Goal: Navigation & Orientation: Understand site structure

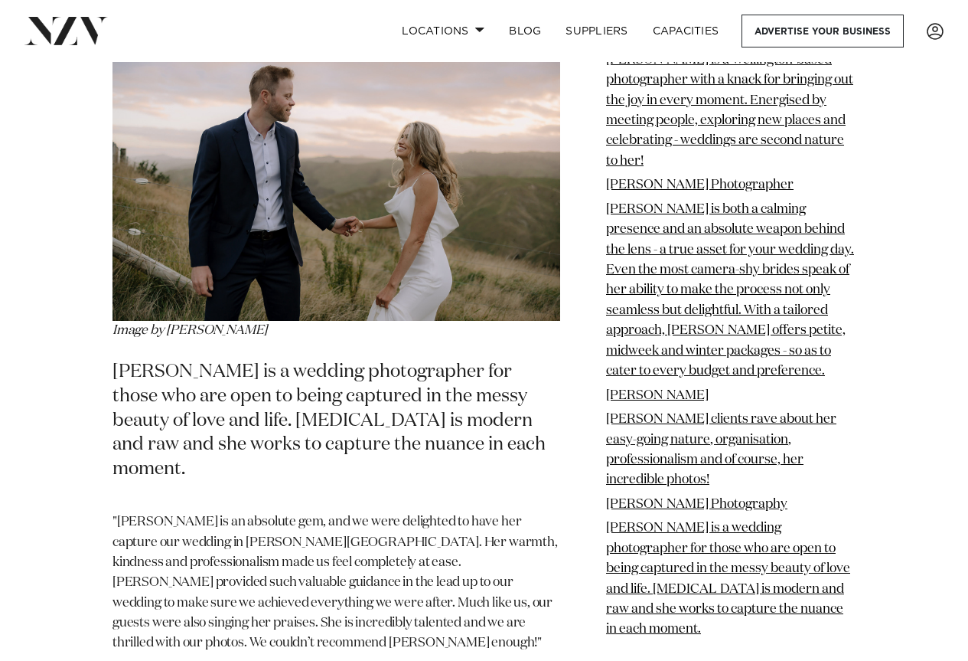
scroll to position [13627, 0]
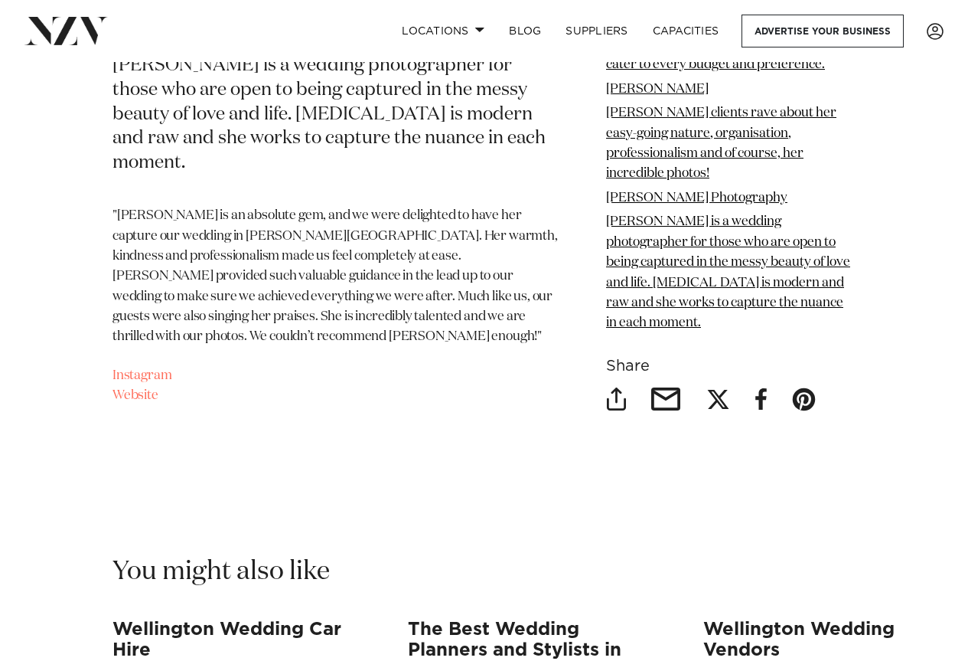
click at [780, 619] on h3 "Wellington Wedding Vendors" at bounding box center [827, 649] width 247 height 60
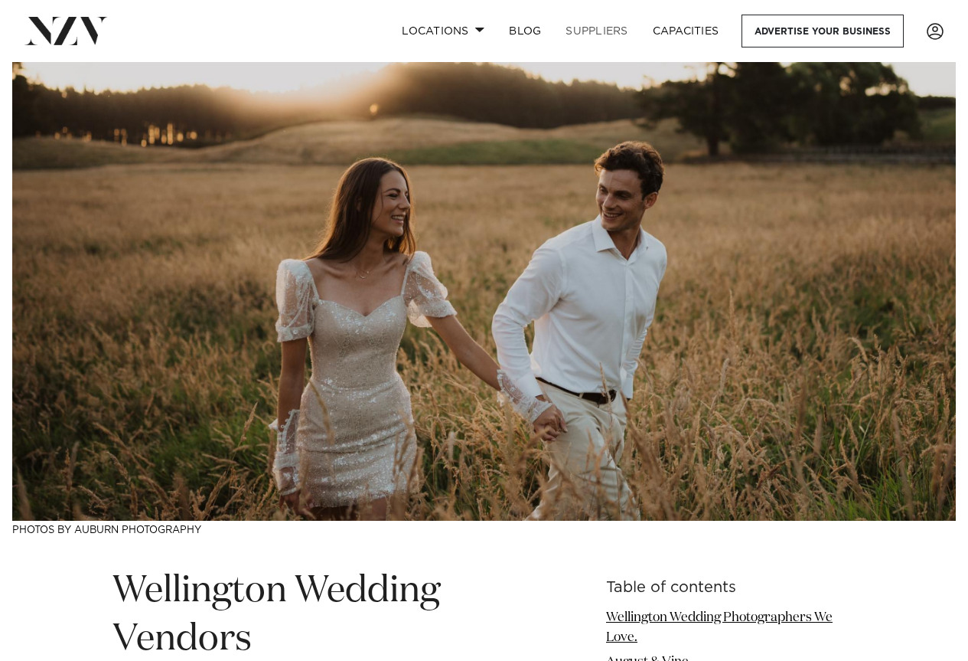
click at [606, 30] on link "SUPPLIERS" at bounding box center [597, 31] width 87 height 33
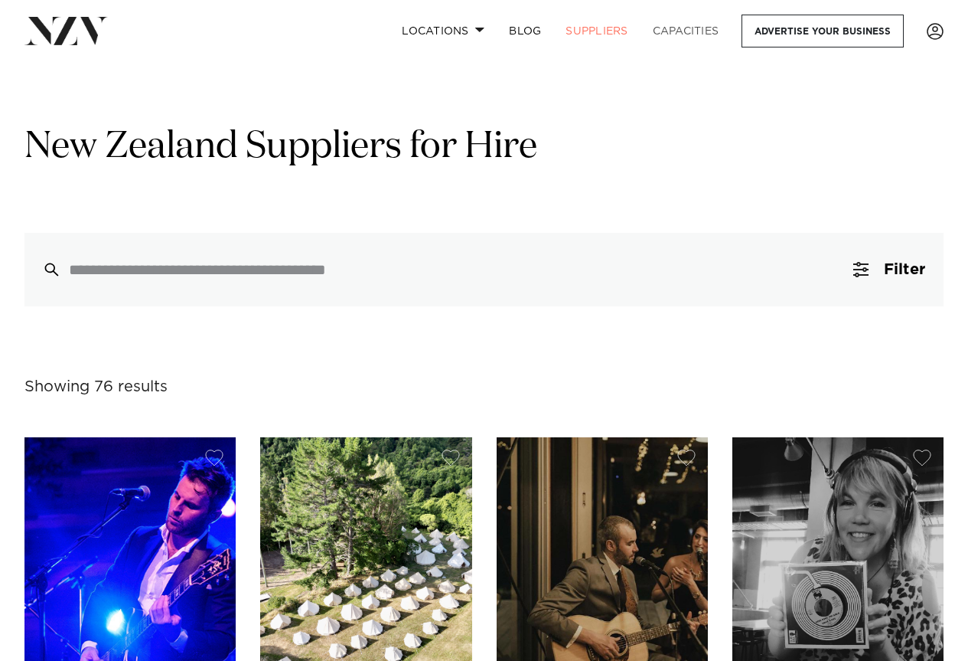
click at [670, 29] on link "Capacities" at bounding box center [686, 31] width 91 height 33
